Goal: Communication & Community: Answer question/provide support

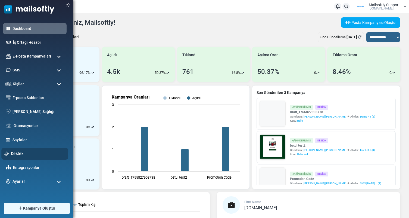
click at [14, 152] on link "Destek" at bounding box center [38, 154] width 54 height 6
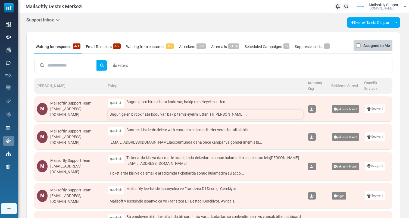
click at [128, 113] on link "Bugun gelen bircok hata kodu var, bakip temizleyelim lutfen: Hi Mustafa Era..." at bounding box center [205, 114] width 195 height 8
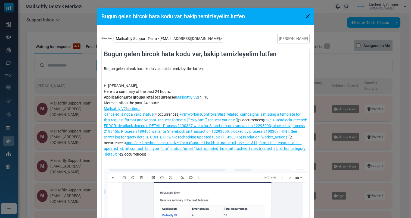
click at [90, 90] on div "Bugun gelen bircok hata kodu var, bakip temizleyelim lutfen Kimden : Mailsoftly…" at bounding box center [205, 109] width 411 height 218
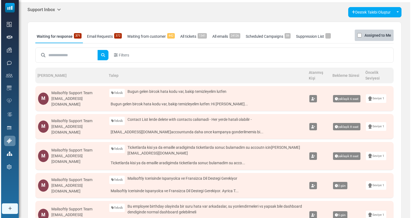
scroll to position [11, 0]
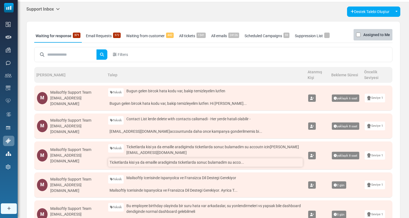
click at [137, 164] on link "Ticketlarda kisi ya da emaille aradigimda ticketlarda sonuc bulamadim su acco..." at bounding box center [205, 162] width 195 height 8
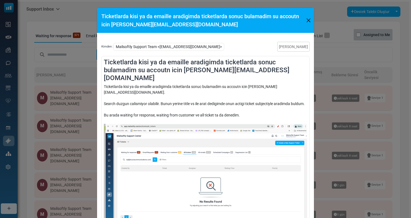
click at [306, 22] on button "Close" at bounding box center [308, 20] width 7 height 8
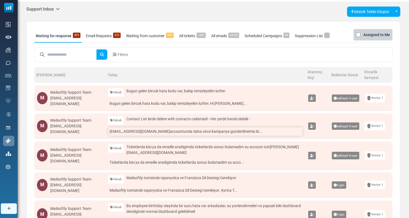
click at [196, 132] on link "dan@impactfulperformance.com accountunda daha once kampanya gonderilmemis bi..." at bounding box center [205, 131] width 195 height 8
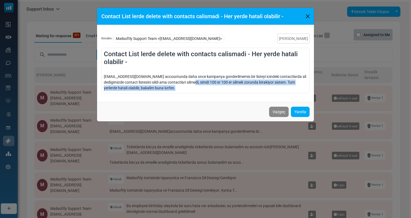
drag, startPoint x: 210, startPoint y: 88, endPoint x: 203, endPoint y: 84, distance: 7.7
click at [199, 84] on div "dan@impactfulperformance.com accountunda daha once kampanya gonderilmemis bir l…" at bounding box center [205, 79] width 203 height 23
click at [277, 109] on button "Vazgeç" at bounding box center [279, 112] width 20 height 10
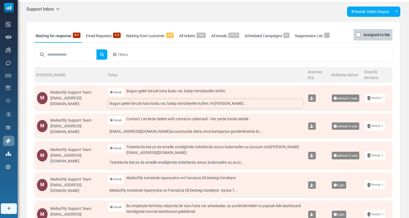
click at [187, 104] on link "Bugun gelen bircok hata kodu var, bakip temizleyelim lutfen: Hi [PERSON_NAME]..." at bounding box center [205, 103] width 195 height 8
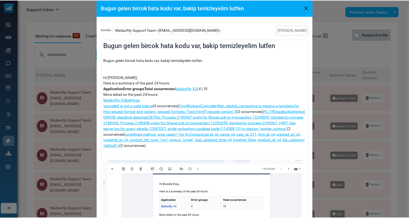
scroll to position [9, 0]
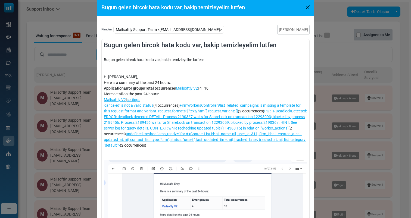
click at [310, 7] on button "Close" at bounding box center [308, 7] width 8 height 8
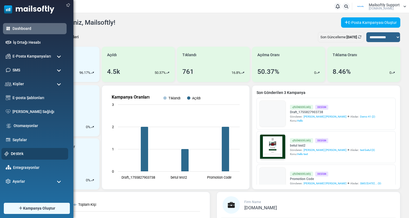
click at [22, 151] on link "Destek" at bounding box center [38, 154] width 54 height 6
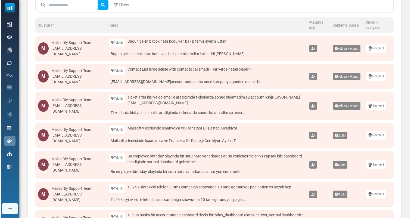
scroll to position [61, 0]
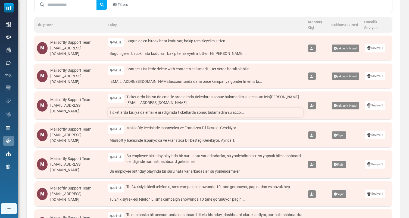
click at [162, 114] on link "Ticketlarda kisi ya da emaille aradigimda ticketlarda sonuc bulamadim su acco..." at bounding box center [205, 112] width 195 height 8
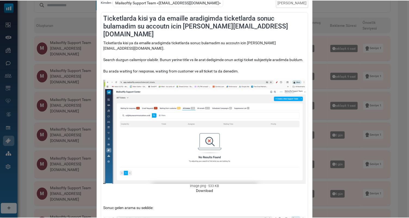
scroll to position [182, 0]
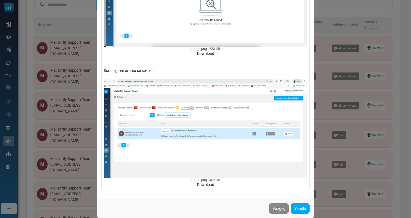
click at [90, 105] on div "Ticketlarda kisi ya da emaille aradigimda ticketlarda sonuc bulamadim su accout…" at bounding box center [205, 109] width 411 height 218
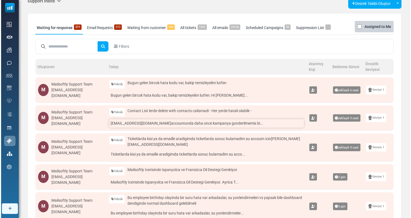
scroll to position [28, 0]
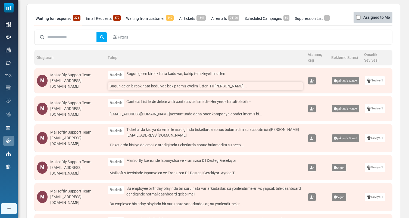
click at [148, 86] on link "Bugun gelen bircok hata kodu var, bakip temizleyelim lutfen: Hi [PERSON_NAME]..." at bounding box center [205, 86] width 195 height 8
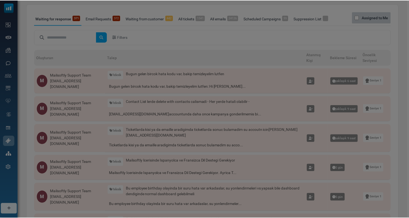
scroll to position [0, 0]
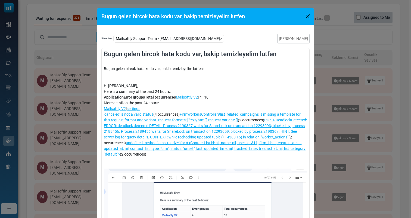
click at [88, 153] on div "Bugun gelen bircok hata kodu var, bakip temizleyelim lutfen Kimden : Mailsoftly…" at bounding box center [205, 109] width 411 height 218
